Goal: Transaction & Acquisition: Book appointment/travel/reservation

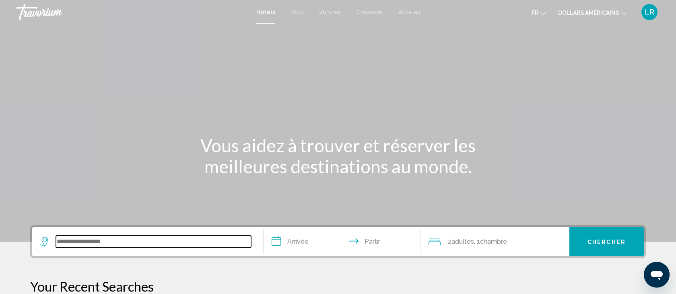
click at [66, 242] on input "Widget de recherche" at bounding box center [153, 241] width 195 height 12
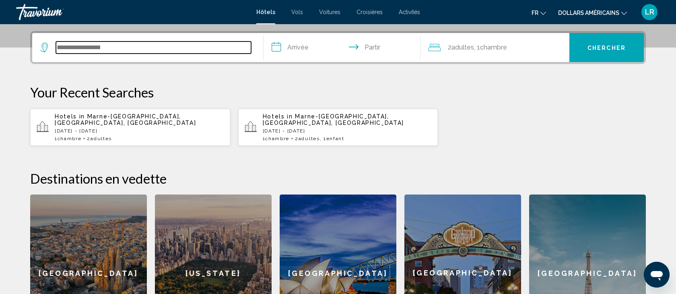
scroll to position [199, 0]
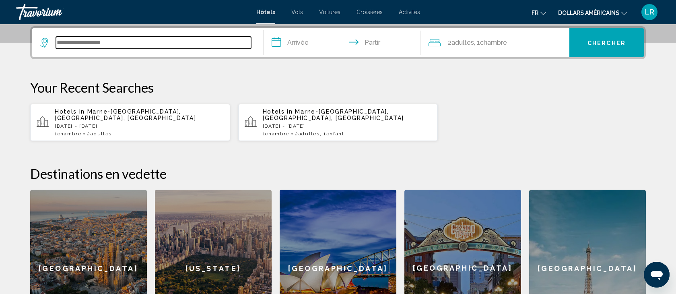
type input "*"
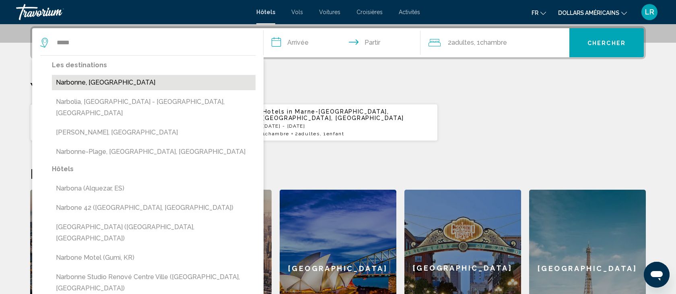
click at [71, 84] on button "Narbonne, [GEOGRAPHIC_DATA]" at bounding box center [154, 82] width 204 height 15
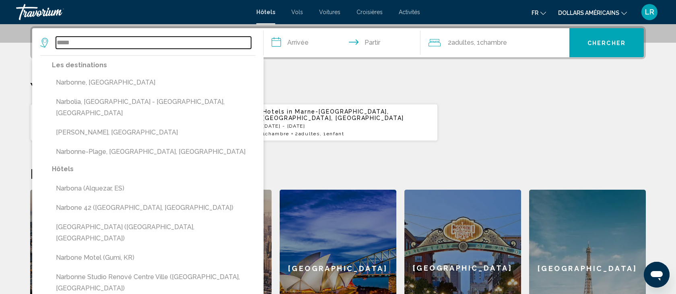
type input "**********"
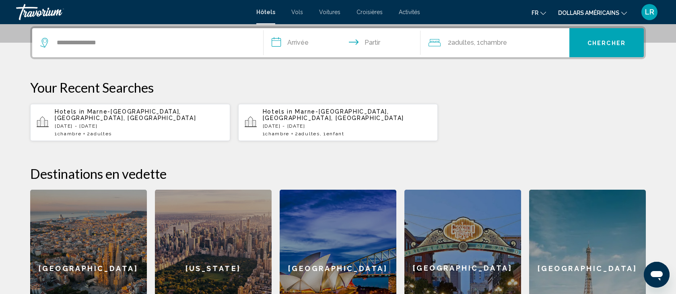
click at [300, 42] on input "**********" at bounding box center [344, 43] width 160 height 31
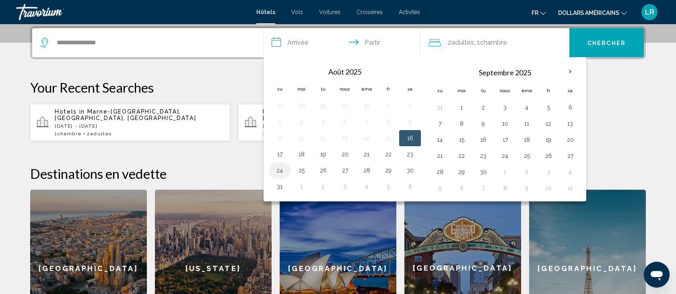
click at [279, 169] on button "24" at bounding box center [279, 170] width 13 height 11
click at [299, 171] on button "25" at bounding box center [301, 170] width 13 height 11
type input "**********"
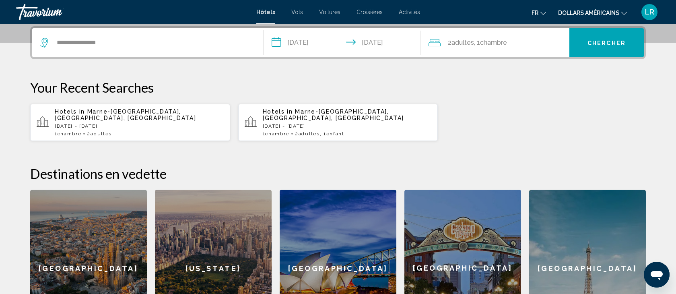
click at [462, 42] on font "adultes" at bounding box center [462, 43] width 23 height 8
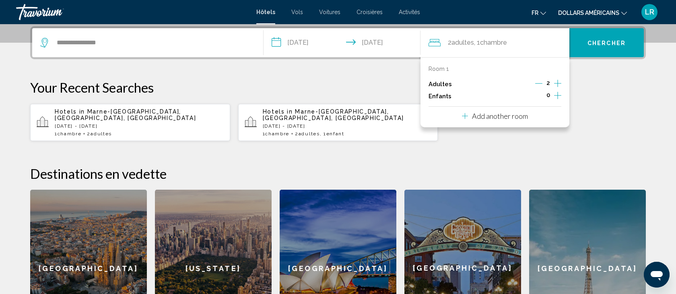
click at [560, 96] on icon "Increment children" at bounding box center [557, 96] width 7 height 10
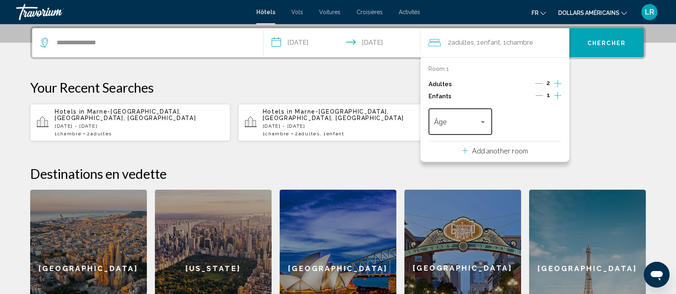
click at [484, 123] on div "Travelers: 2 adults, 1 child" at bounding box center [482, 122] width 7 height 6
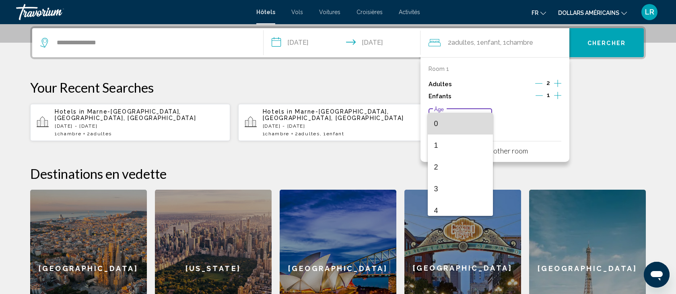
click at [451, 122] on span "0" at bounding box center [460, 124] width 53 height 22
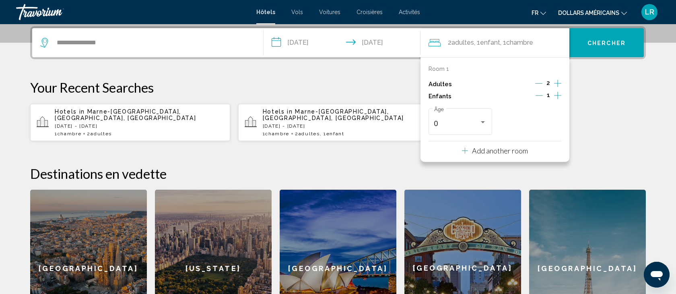
click at [612, 43] on font "Chercher" at bounding box center [606, 43] width 38 height 6
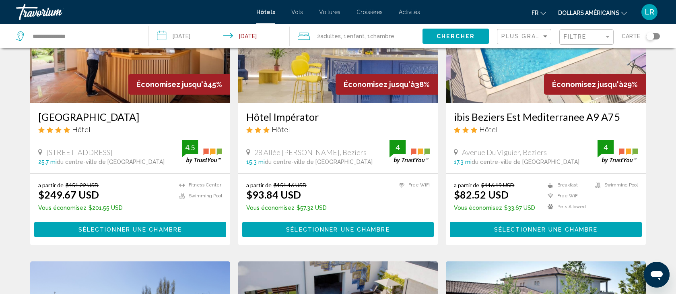
scroll to position [106, 0]
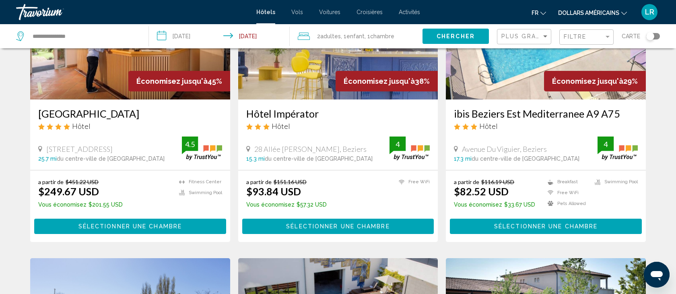
click at [625, 13] on icon "Changer de devise" at bounding box center [624, 13] width 6 height 3
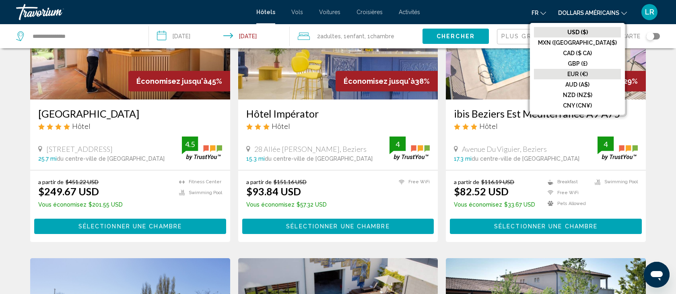
click at [587, 72] on font "EUR (€)" at bounding box center [577, 74] width 21 height 6
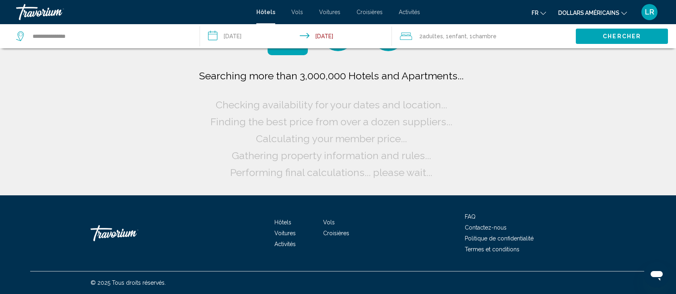
scroll to position [0, 0]
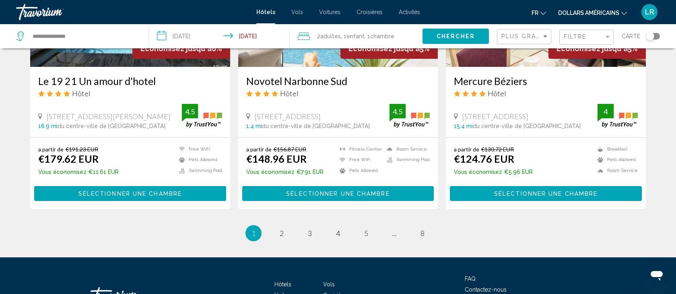
scroll to position [1018, 0]
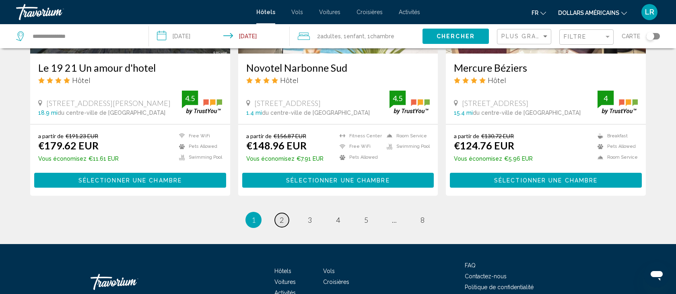
click at [282, 217] on span "2" at bounding box center [282, 219] width 4 height 9
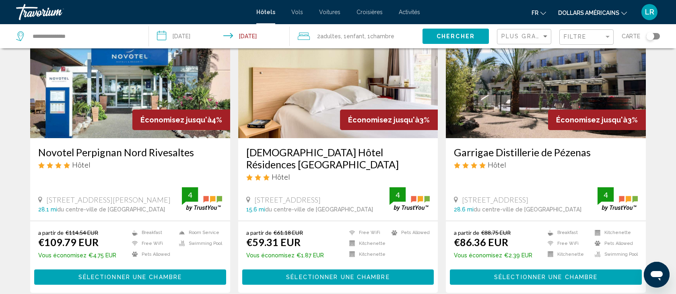
scroll to position [64, 0]
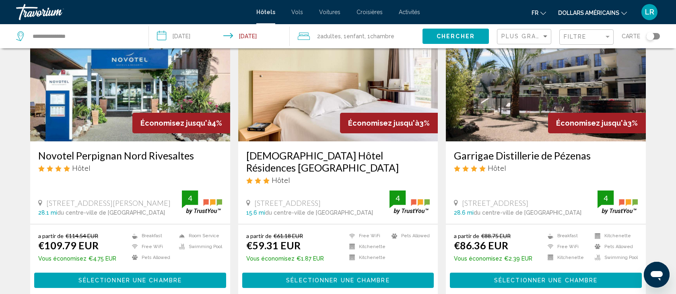
click at [273, 11] on font "Hôtels" at bounding box center [265, 12] width 19 height 6
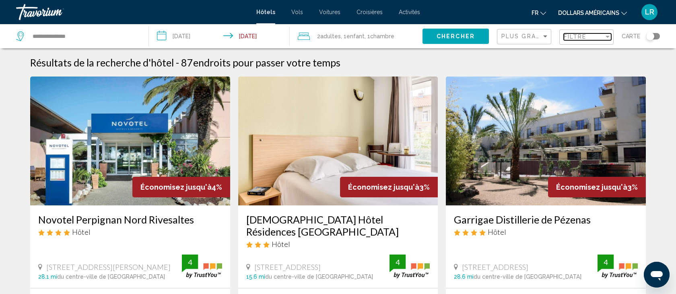
click at [610, 35] on div "Filter" at bounding box center [607, 36] width 7 height 6
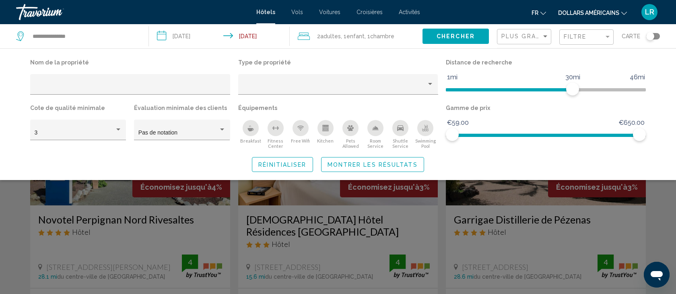
click at [425, 128] on icon "Swimming Pool" at bounding box center [425, 128] width 6 height 6
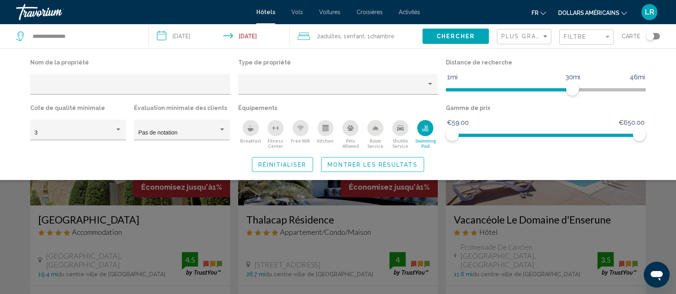
click at [244, 126] on div "Breakfast" at bounding box center [251, 128] width 16 height 16
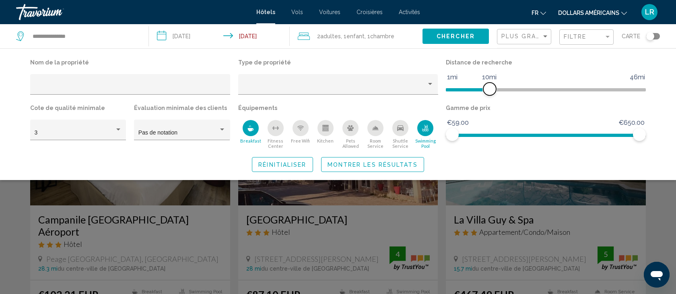
drag, startPoint x: 576, startPoint y: 86, endPoint x: 491, endPoint y: 85, distance: 84.9
click at [491, 85] on span "Hotel Filters" at bounding box center [489, 88] width 13 height 13
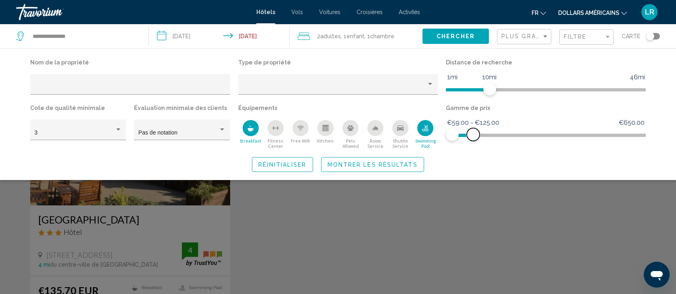
drag, startPoint x: 641, startPoint y: 136, endPoint x: 473, endPoint y: 140, distance: 167.8
click at [473, 140] on span "Hotel Filters" at bounding box center [473, 134] width 13 height 13
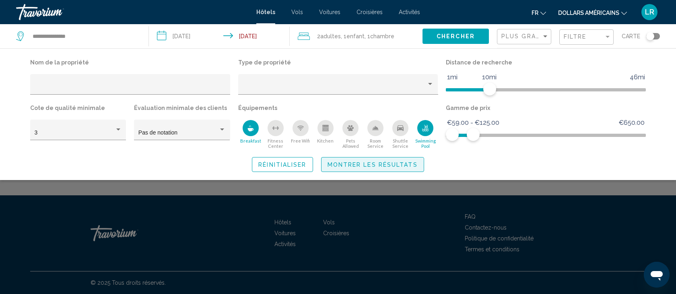
click at [366, 166] on span "Montrer les résultats" at bounding box center [372, 164] width 90 height 6
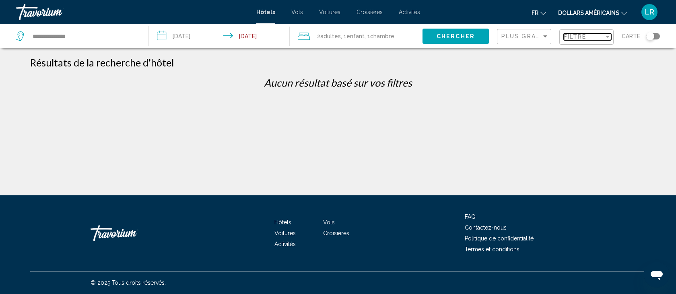
click at [581, 34] on span "Filtre" at bounding box center [575, 36] width 23 height 6
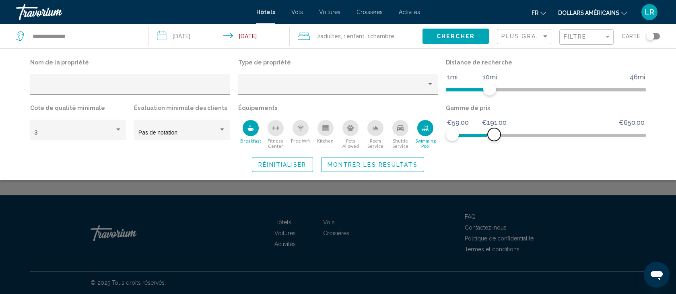
drag, startPoint x: 473, startPoint y: 137, endPoint x: 495, endPoint y: 136, distance: 22.2
click at [495, 136] on span "Hotel Filters" at bounding box center [494, 134] width 13 height 13
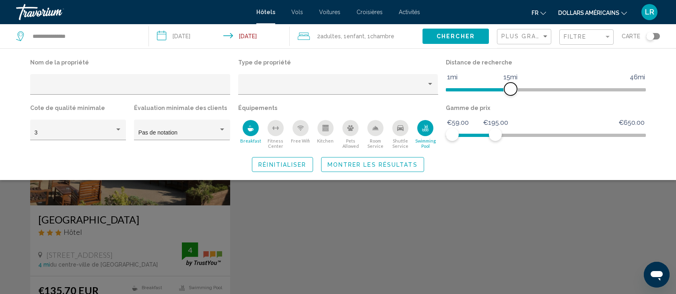
drag, startPoint x: 488, startPoint y: 86, endPoint x: 513, endPoint y: 84, distance: 25.0
click at [513, 84] on span "Hotel Filters" at bounding box center [510, 88] width 13 height 13
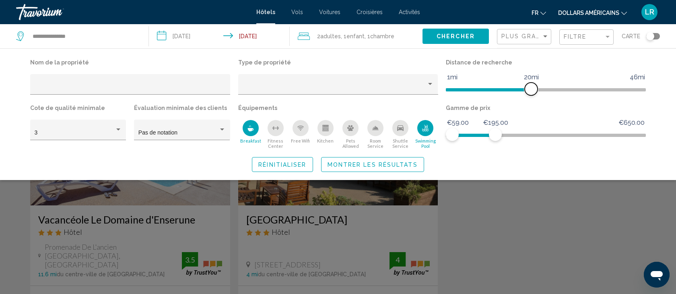
drag, startPoint x: 512, startPoint y: 84, endPoint x: 540, endPoint y: 83, distance: 27.8
click at [537, 83] on span "Hotel Filters" at bounding box center [531, 88] width 13 height 13
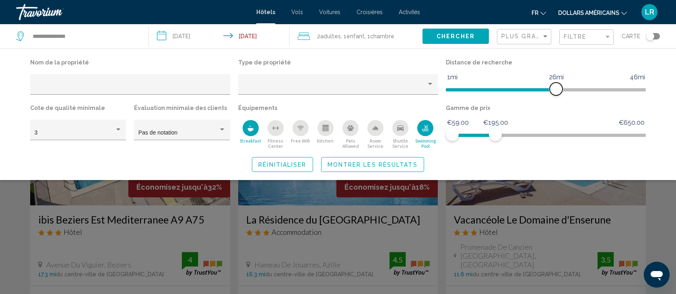
drag, startPoint x: 540, startPoint y: 83, endPoint x: 556, endPoint y: 83, distance: 16.5
click at [556, 83] on span "Hotel Filters" at bounding box center [556, 88] width 13 height 13
click at [359, 165] on span "Montrer les résultats" at bounding box center [372, 164] width 90 height 6
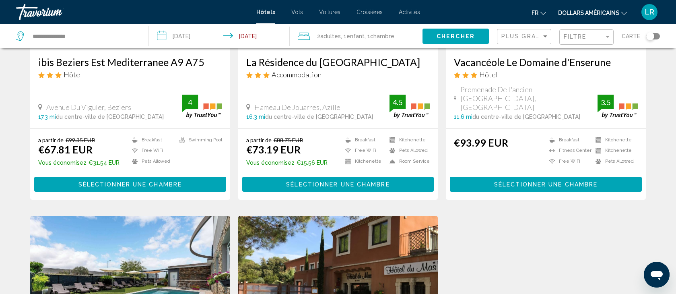
scroll to position [160, 0]
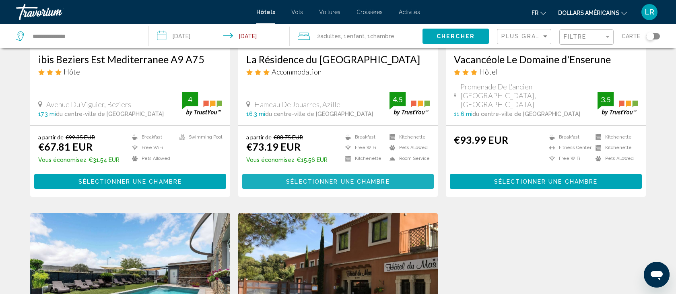
click at [321, 178] on span "Sélectionner une chambre" at bounding box center [337, 181] width 103 height 6
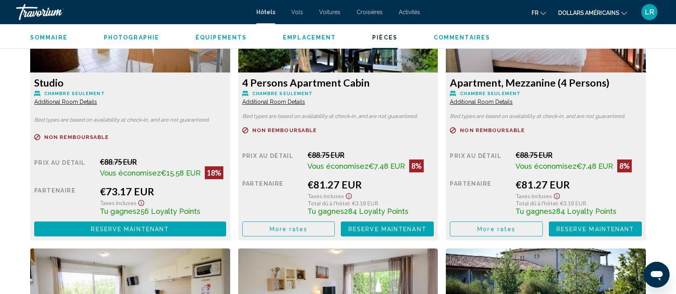
scroll to position [1167, 0]
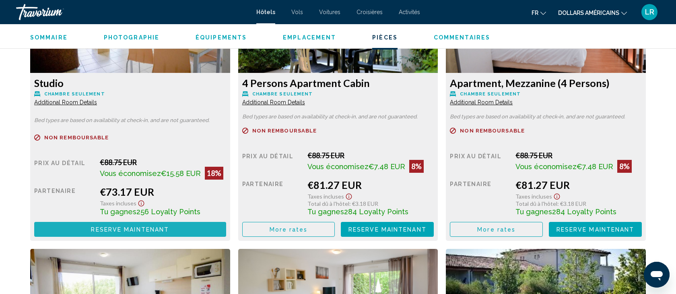
click at [115, 230] on span "Reserve maintenant" at bounding box center [130, 229] width 78 height 6
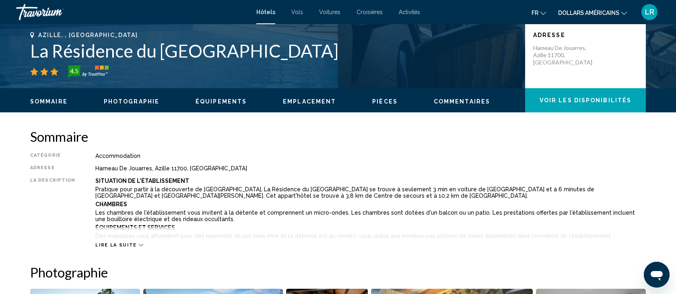
scroll to position [178, 0]
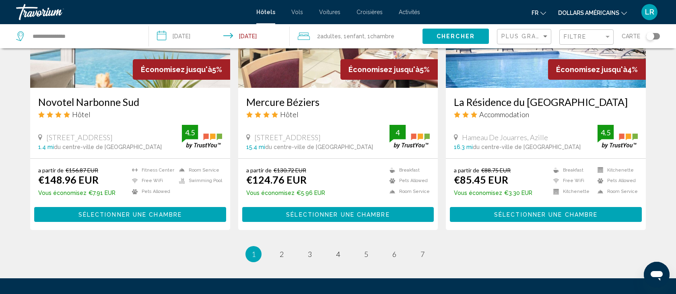
scroll to position [985, 0]
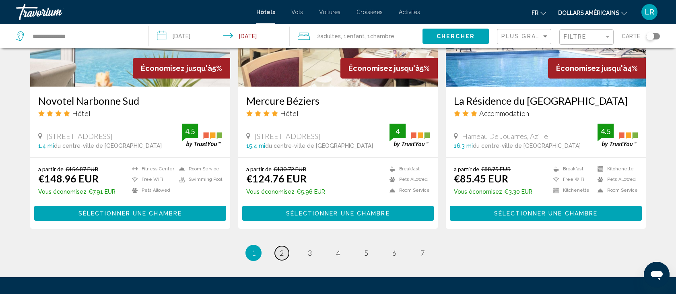
click at [282, 249] on span "2" at bounding box center [282, 252] width 4 height 9
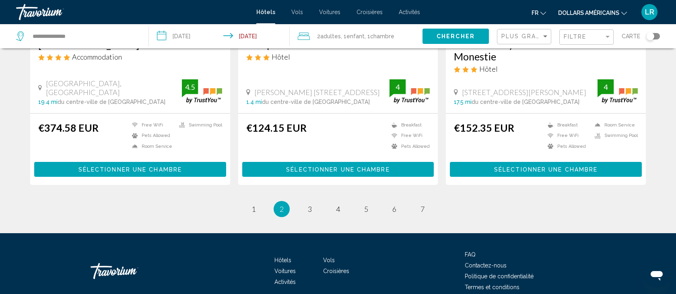
scroll to position [1087, 0]
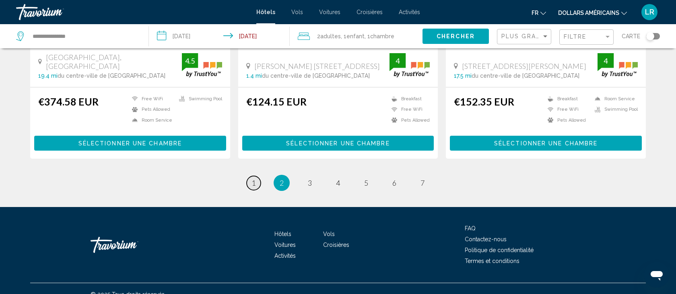
click at [253, 178] on span "1" at bounding box center [253, 182] width 4 height 9
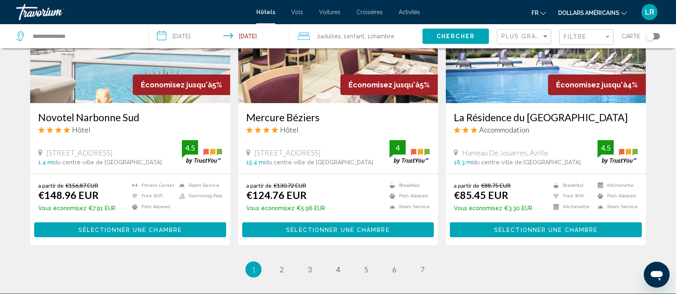
scroll to position [965, 0]
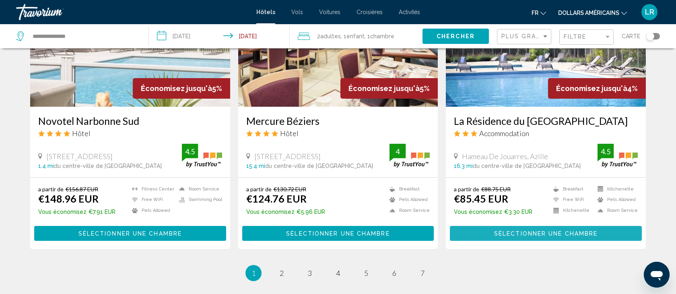
click at [566, 230] on span "Sélectionner une chambre" at bounding box center [545, 233] width 103 height 6
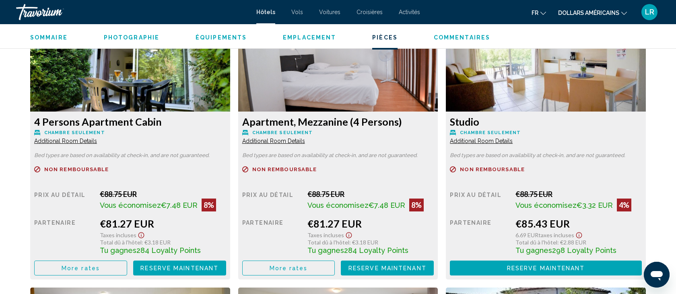
scroll to position [1146, 0]
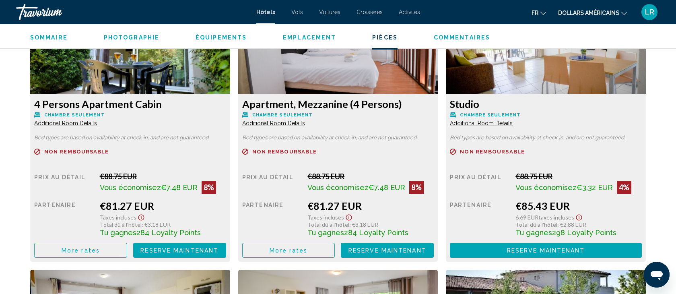
click at [73, 251] on span "More rates" at bounding box center [81, 250] width 38 height 6
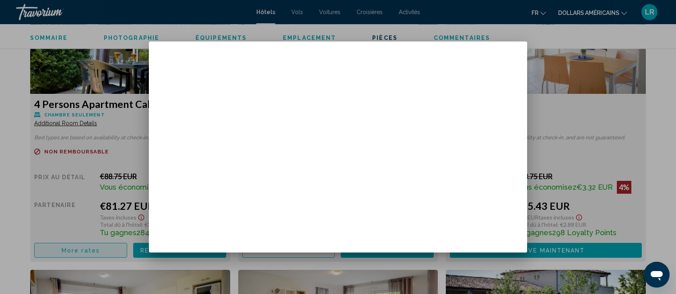
scroll to position [0, 0]
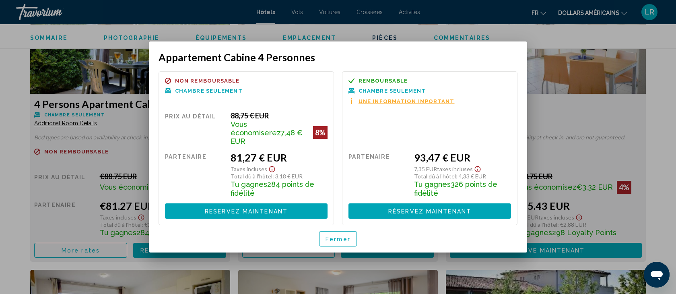
click at [333, 236] on font "Fermer" at bounding box center [337, 239] width 25 height 6
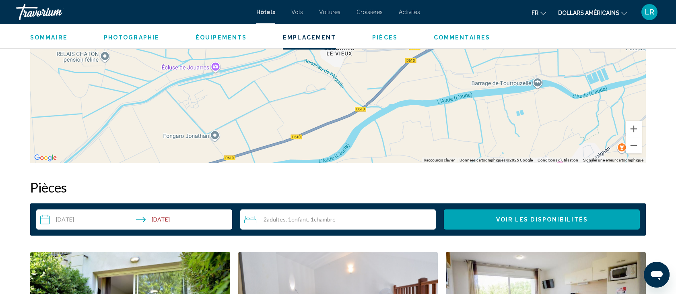
scroll to position [876, 0]
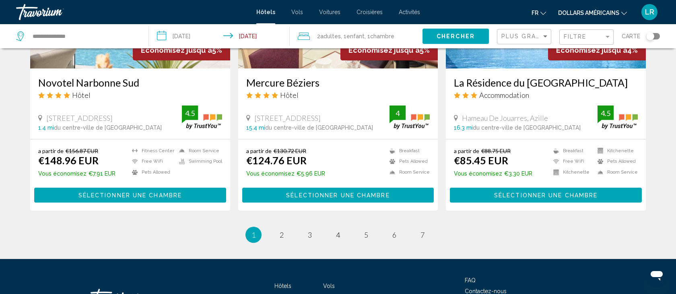
scroll to position [1006, 0]
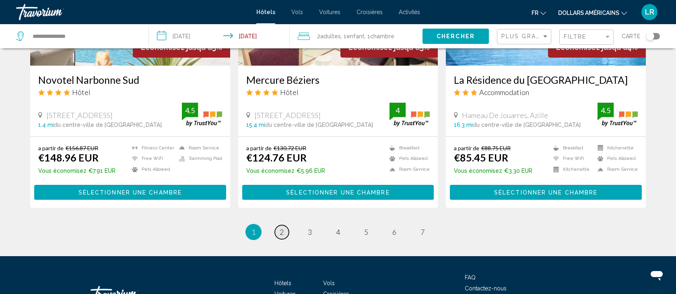
click at [280, 230] on span "2" at bounding box center [282, 231] width 4 height 9
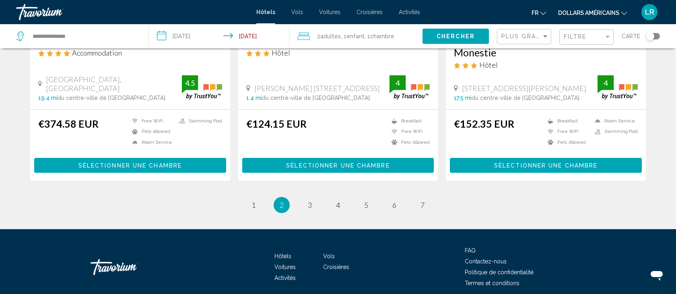
scroll to position [1066, 0]
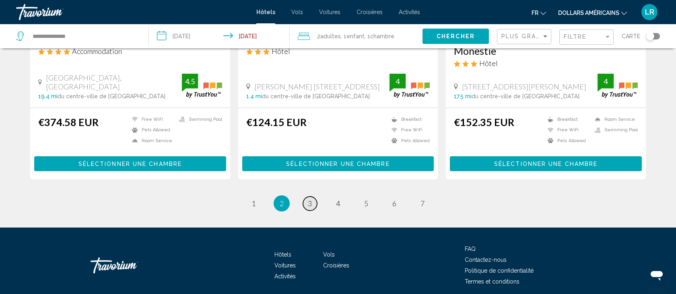
click at [310, 199] on span "3" at bounding box center [310, 203] width 4 height 9
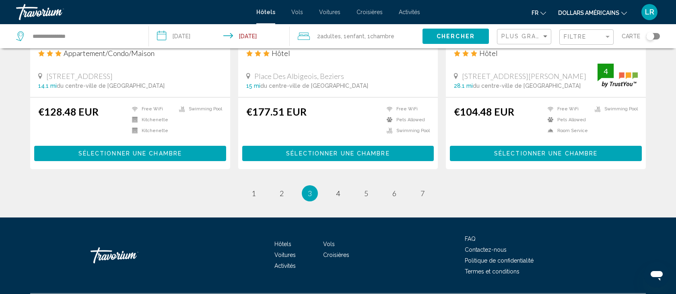
scroll to position [1073, 0]
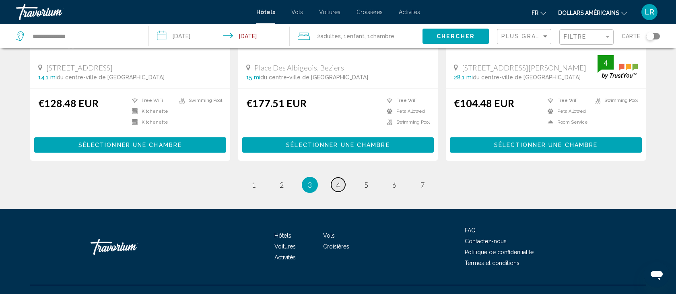
click at [338, 180] on span "4" at bounding box center [338, 184] width 4 height 9
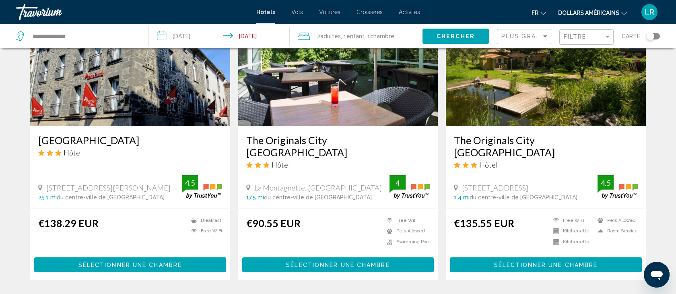
scroll to position [600, 0]
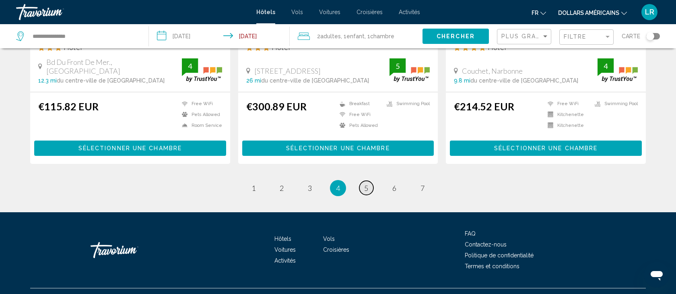
click at [371, 186] on link "page 5" at bounding box center [366, 188] width 14 height 14
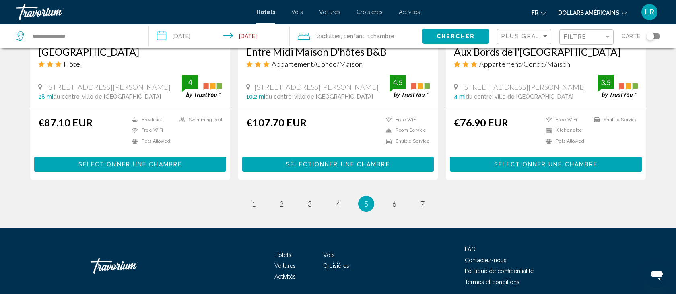
scroll to position [1039, 0]
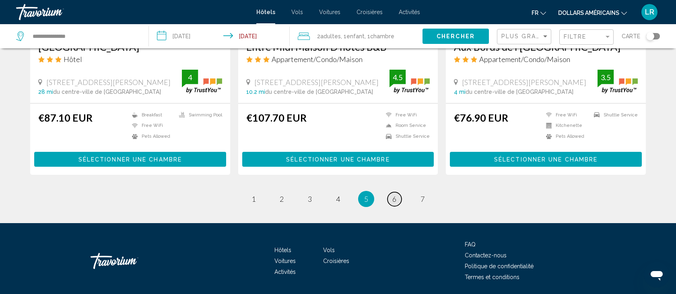
click at [396, 197] on link "page 6" at bounding box center [394, 199] width 14 height 14
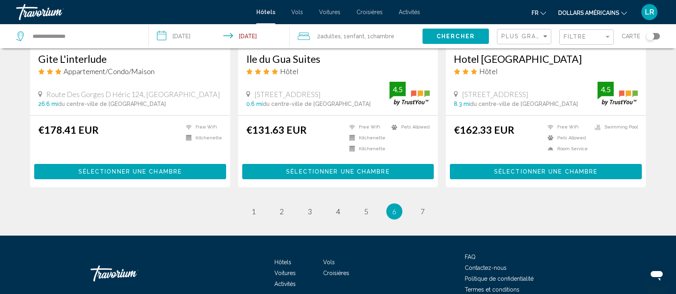
scroll to position [1030, 0]
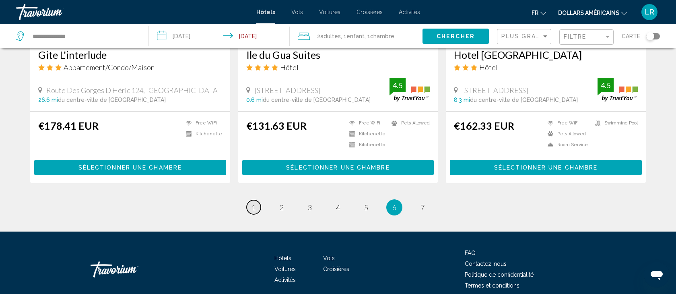
click at [249, 205] on link "page 1" at bounding box center [254, 207] width 14 height 14
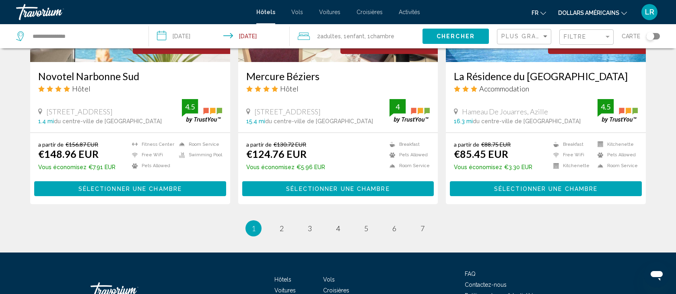
scroll to position [1063, 0]
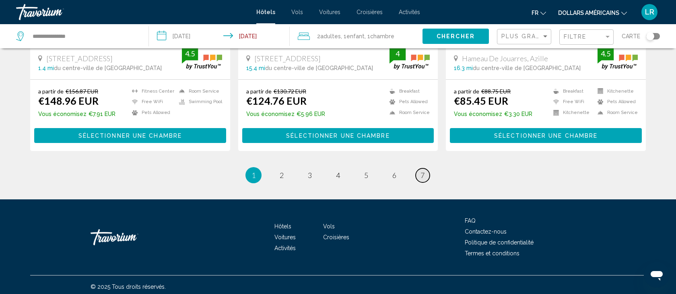
click at [420, 171] on span "7" at bounding box center [422, 175] width 4 height 9
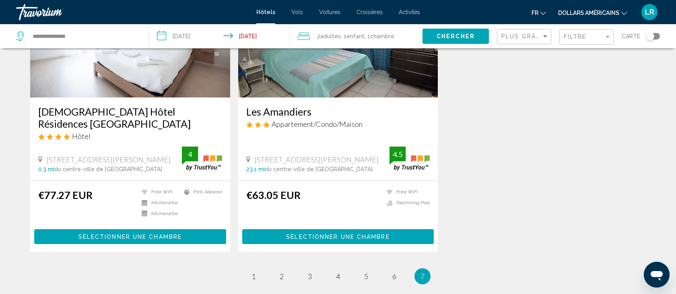
scroll to position [185, 0]
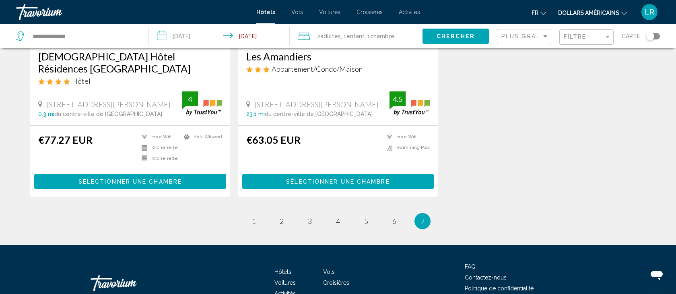
scroll to position [739, 0]
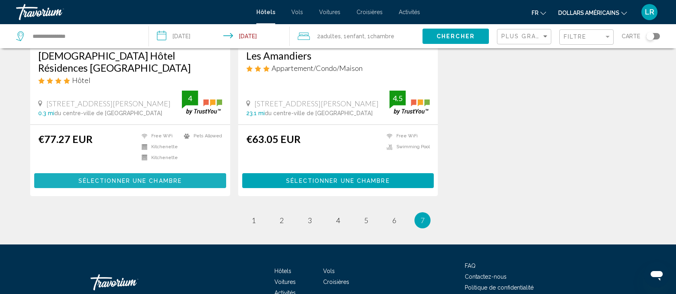
click at [115, 179] on span "Sélectionner une chambre" at bounding box center [129, 180] width 103 height 6
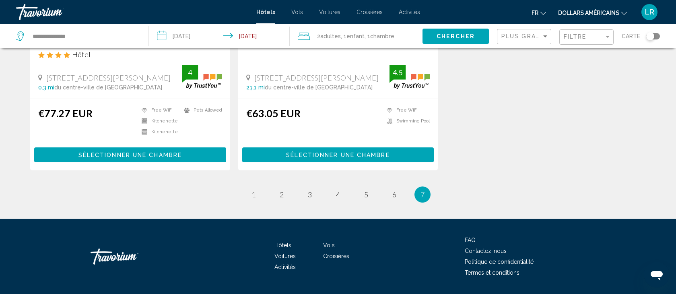
scroll to position [767, 0]
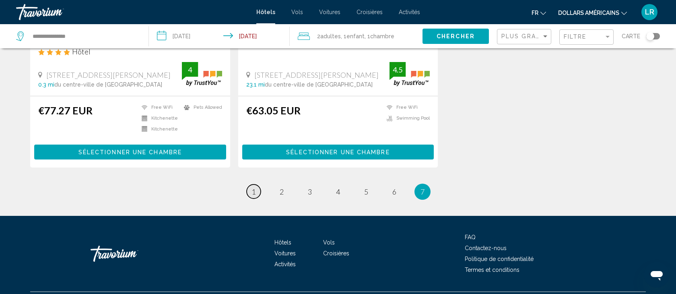
click at [253, 192] on span "1" at bounding box center [253, 191] width 4 height 9
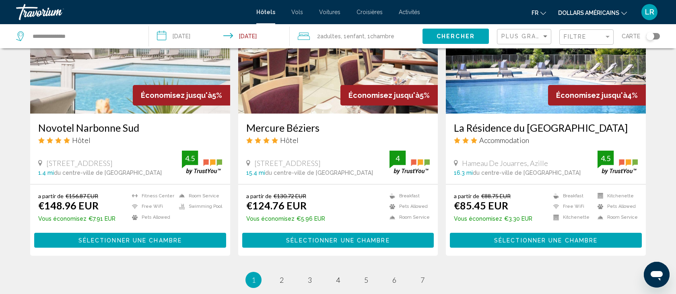
scroll to position [960, 0]
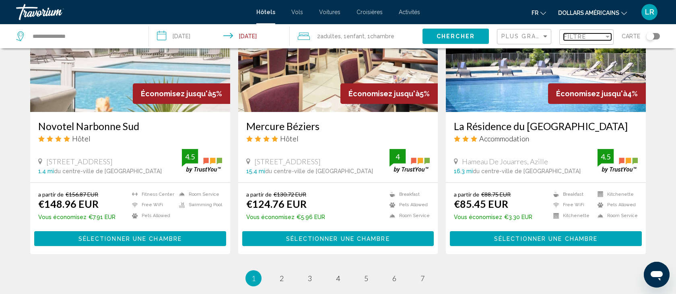
click at [603, 36] on div "Filtre" at bounding box center [584, 36] width 40 height 6
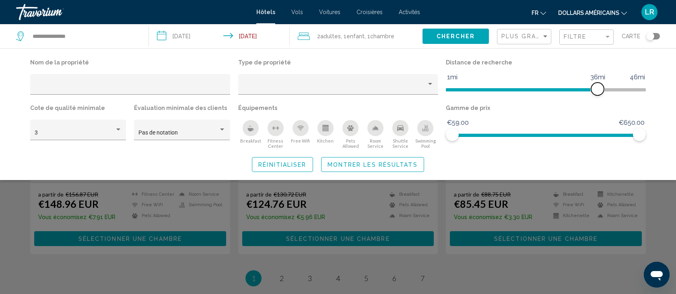
drag, startPoint x: 575, startPoint y: 89, endPoint x: 599, endPoint y: 91, distance: 23.5
click at [599, 91] on span "Hotel Filters" at bounding box center [597, 88] width 13 height 13
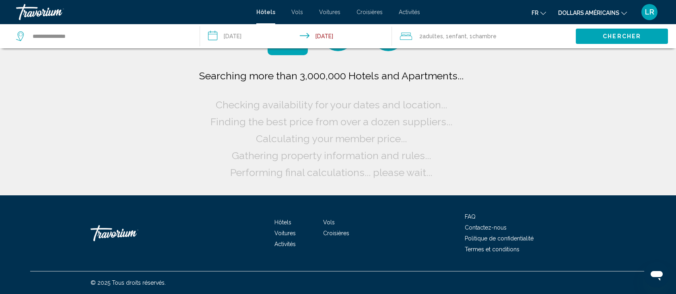
scroll to position [0, 0]
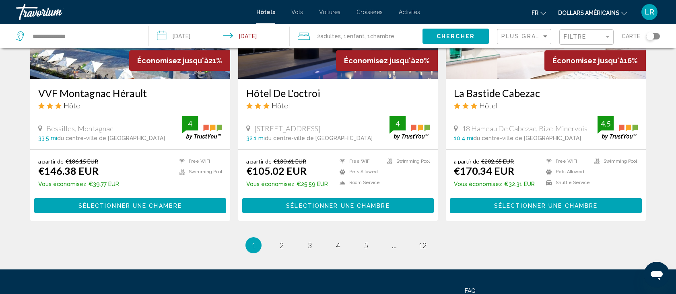
scroll to position [1062, 0]
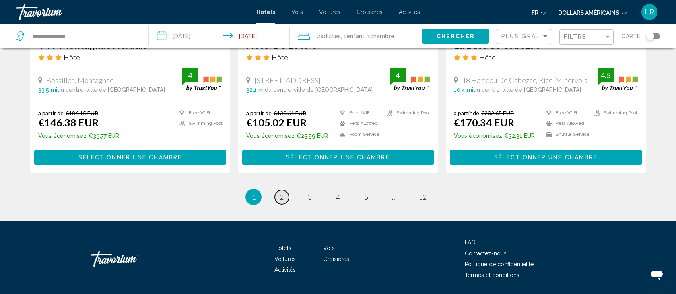
click at [280, 192] on span "2" at bounding box center [282, 196] width 4 height 9
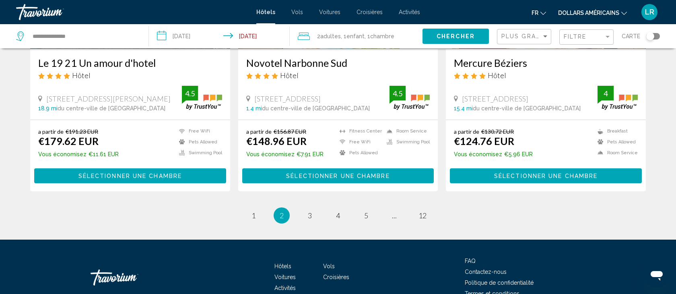
scroll to position [1087, 0]
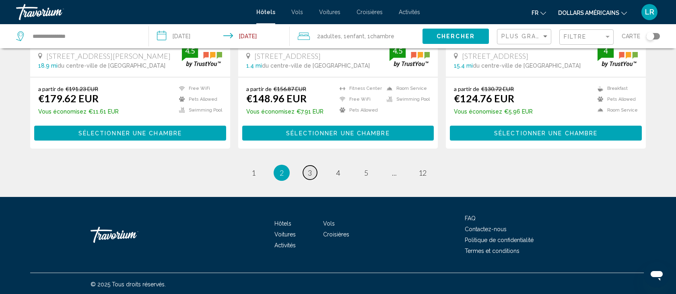
click at [309, 172] on span "3" at bounding box center [310, 172] width 4 height 9
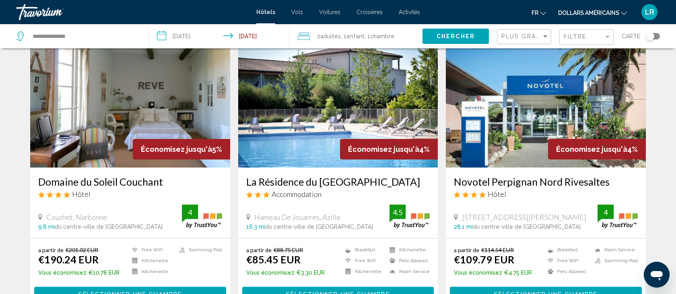
scroll to position [113, 0]
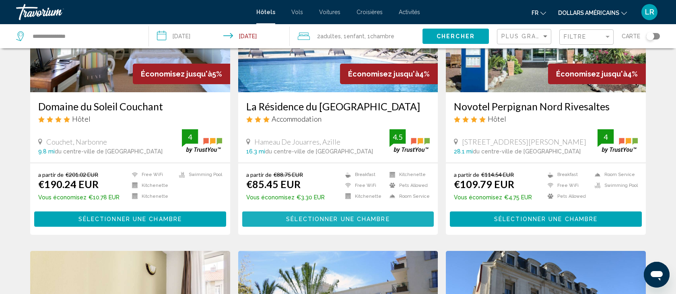
click at [325, 219] on span "Sélectionner une chambre" at bounding box center [337, 219] width 103 height 6
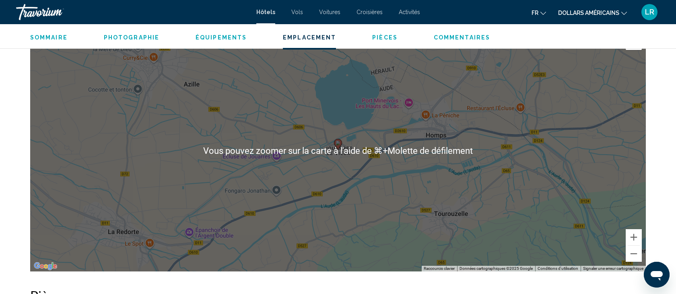
scroll to position [778, 0]
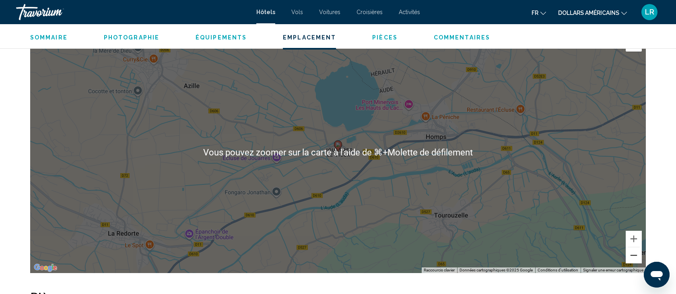
click at [633, 255] on button "Zoom arrière" at bounding box center [634, 255] width 16 height 16
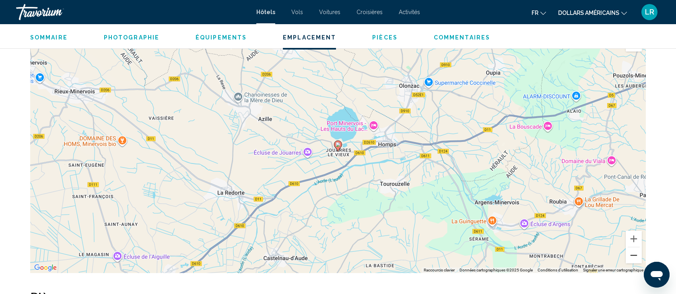
click at [633, 255] on button "Zoom arrière" at bounding box center [634, 255] width 16 height 16
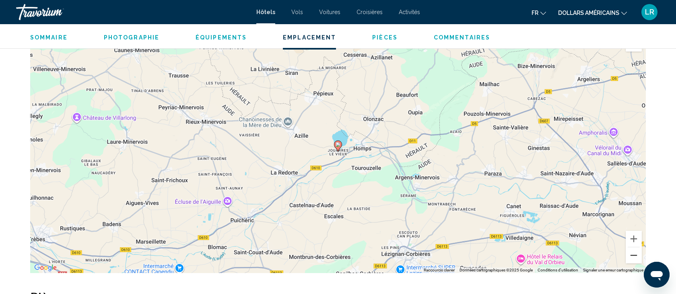
click at [633, 255] on button "Zoom arrière" at bounding box center [634, 255] width 16 height 16
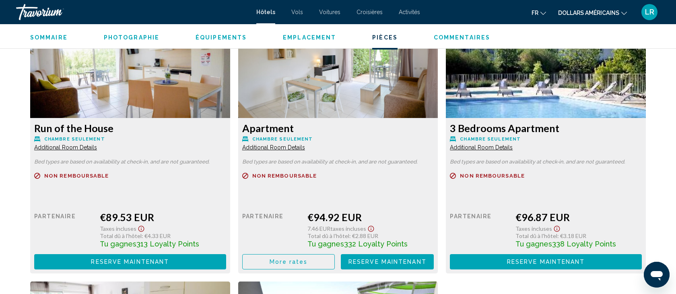
scroll to position [1559, 0]
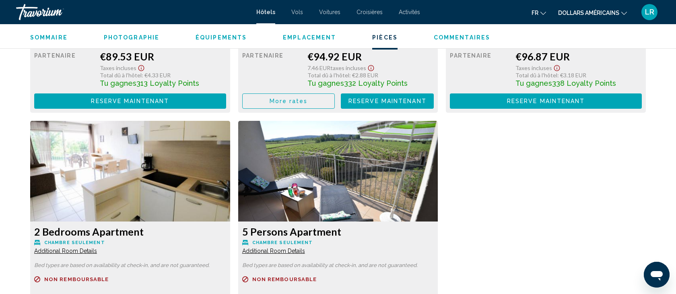
drag, startPoint x: 337, startPoint y: 192, endPoint x: 368, endPoint y: 3, distance: 191.6
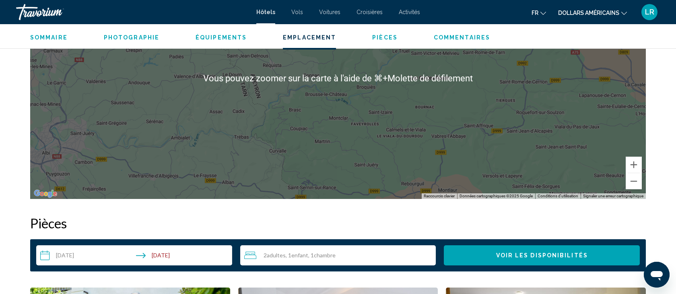
scroll to position [848, 0]
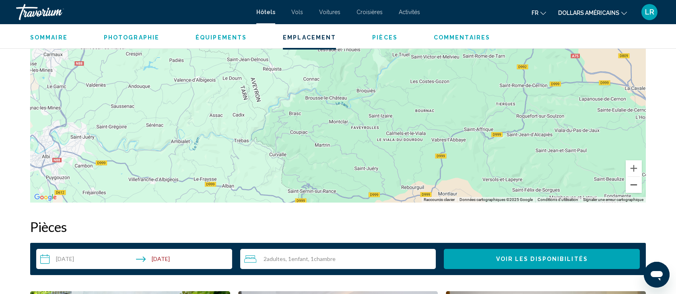
click at [632, 183] on button "Zoom arrière" at bounding box center [634, 185] width 16 height 16
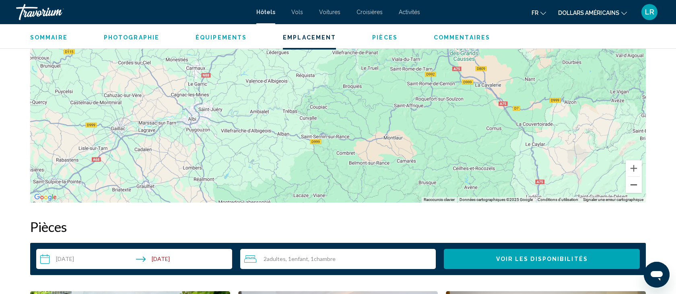
click at [633, 183] on button "Zoom arrière" at bounding box center [634, 185] width 16 height 16
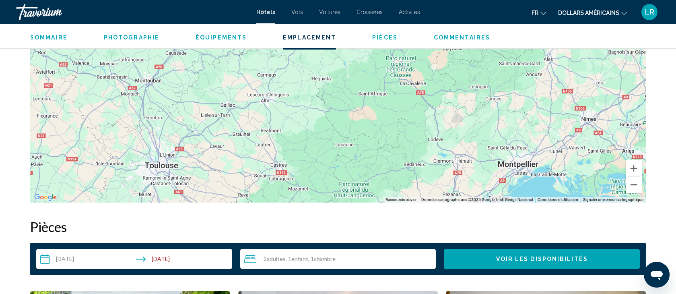
click at [633, 183] on button "Zoom arrière" at bounding box center [634, 185] width 16 height 16
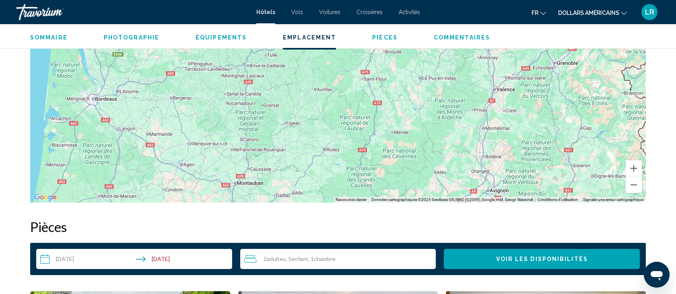
drag, startPoint x: 453, startPoint y: 89, endPoint x: 445, endPoint y: 192, distance: 104.1
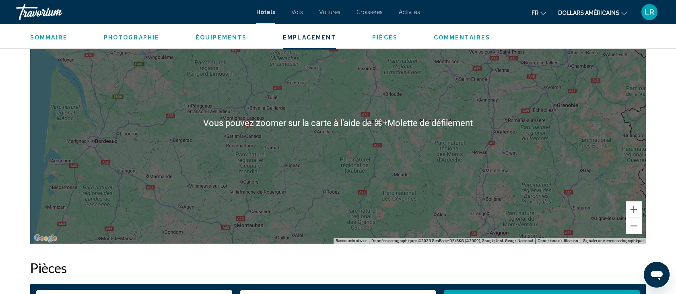
scroll to position [801, 0]
